Goal: Navigation & Orientation: Find specific page/section

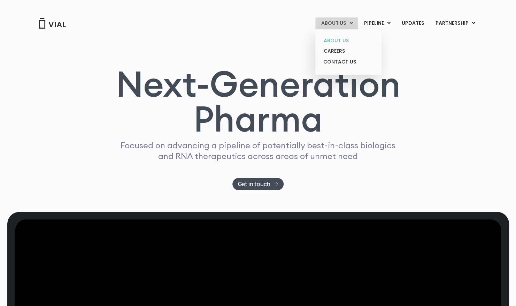
click at [342, 37] on link "ABOUT US" at bounding box center [348, 40] width 61 height 11
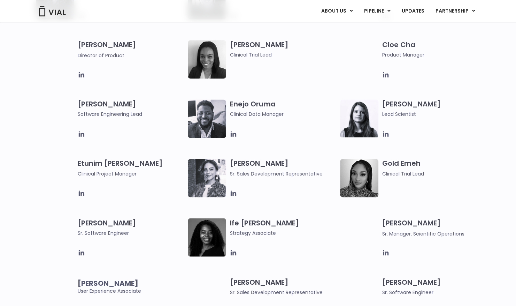
scroll to position [645, 0]
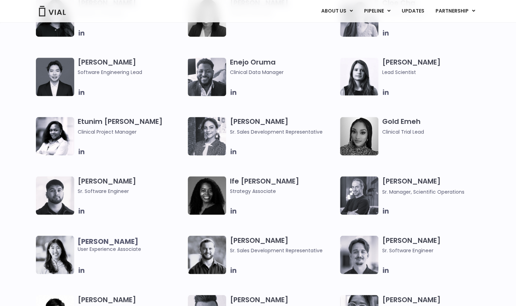
drag, startPoint x: 153, startPoint y: 174, endPoint x: 265, endPoint y: 158, distance: 113.0
click at [265, 158] on div "[PERSON_NAME] Software Engineering Lead Enejo Oruma Clinical Data Manager [PERS…" at bounding box center [264, 294] width 457 height 474
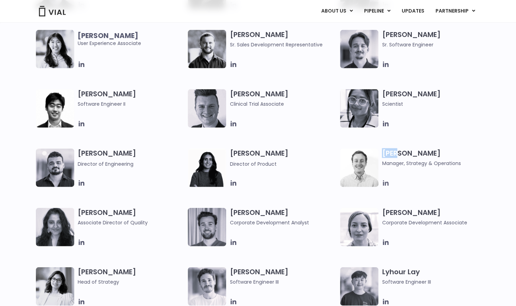
click at [388, 183] on icon at bounding box center [386, 183] width 6 height 6
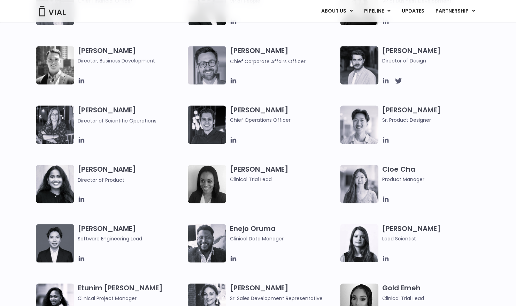
scroll to position [460, 0]
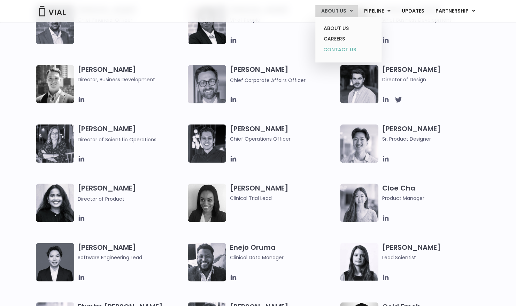
click at [338, 46] on link "CONTACT US" at bounding box center [348, 49] width 61 height 11
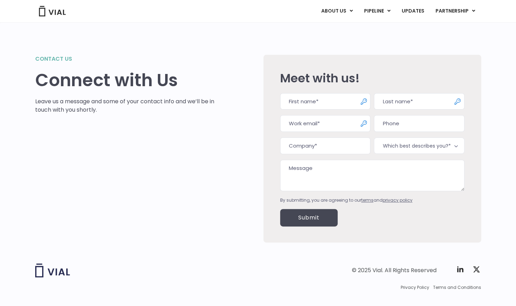
scroll to position [11, 0]
